Goal: Information Seeking & Learning: Learn about a topic

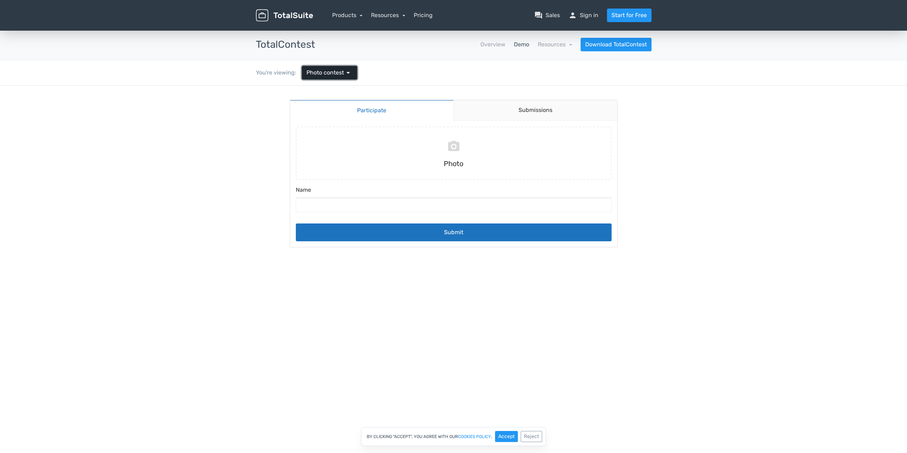
click at [324, 74] on span "Photo contest" at bounding box center [325, 72] width 37 height 9
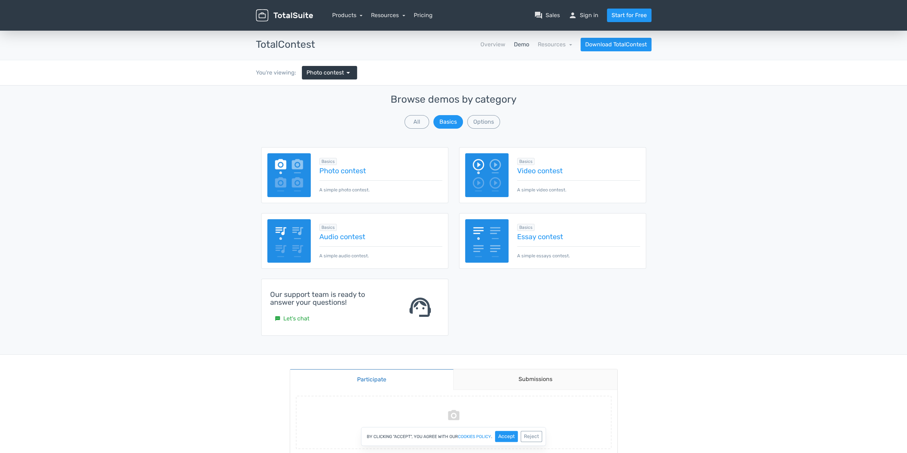
click at [393, 176] on div "Basics Photo contest A simple photo contest." at bounding box center [376, 175] width 131 height 36
click at [366, 171] on link "Photo contest" at bounding box center [380, 171] width 123 height 8
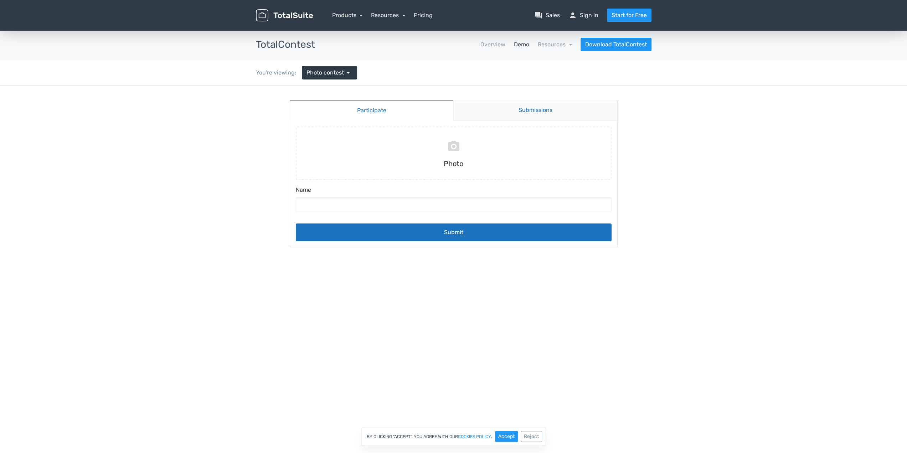
click at [491, 110] on link "Submissions" at bounding box center [535, 110] width 164 height 21
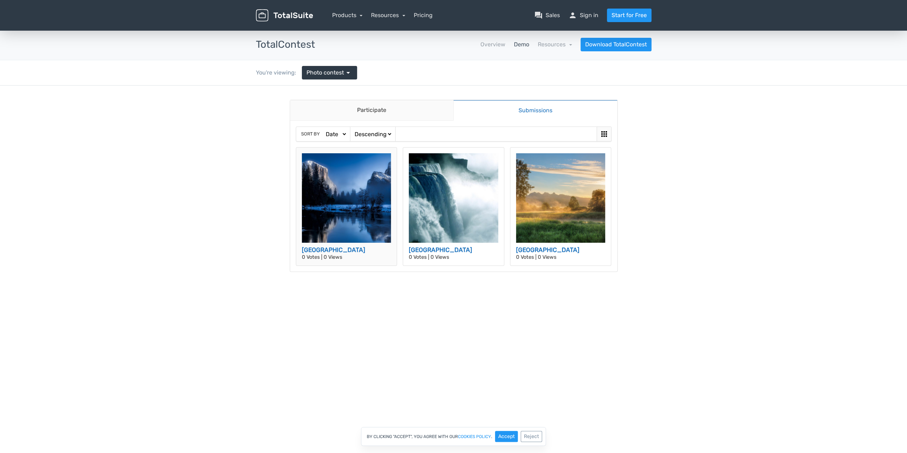
click at [376, 223] on img at bounding box center [346, 197] width 89 height 89
